Goal: Transaction & Acquisition: Book appointment/travel/reservation

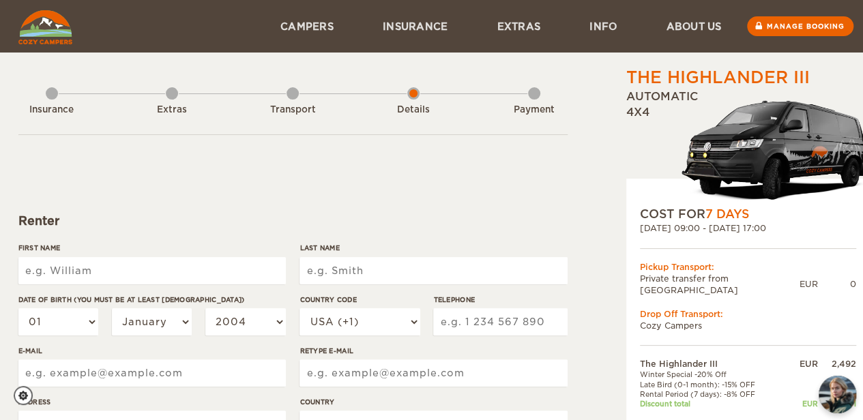
click at [752, 155] on img at bounding box center [775, 149] width 189 height 113
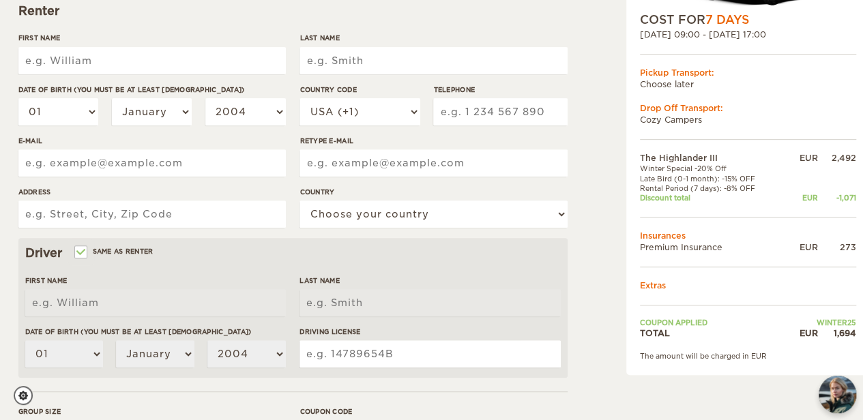
scroll to position [211, 0]
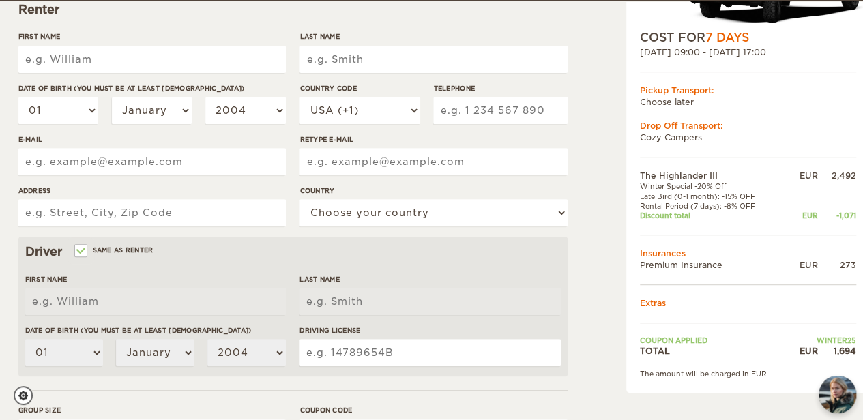
click at [653, 300] on td "Extras" at bounding box center [748, 303] width 216 height 12
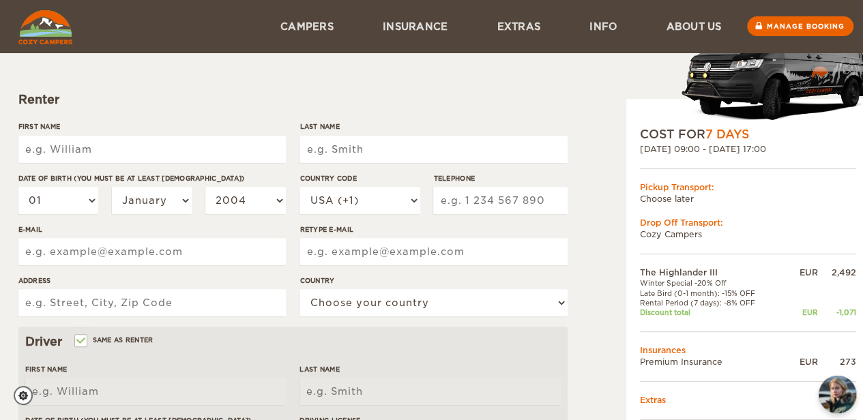
scroll to position [0, 0]
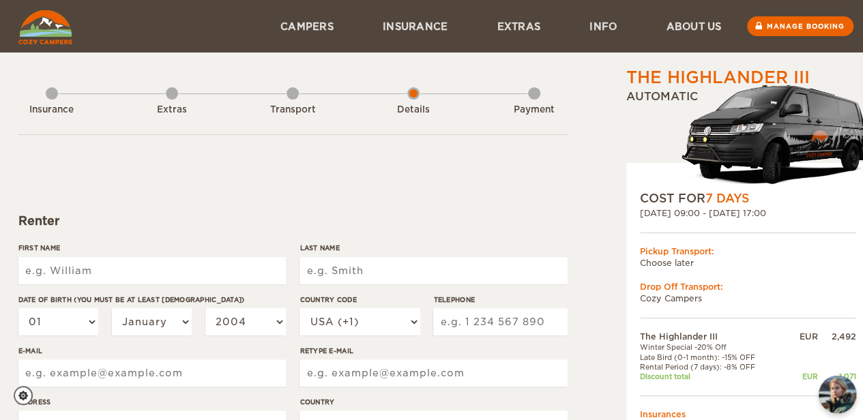
click at [49, 91] on div "Insurance" at bounding box center [52, 107] width 12 height 55
click at [49, 98] on div "Insurance" at bounding box center [52, 107] width 12 height 55
